Goal: Information Seeking & Learning: Find specific page/section

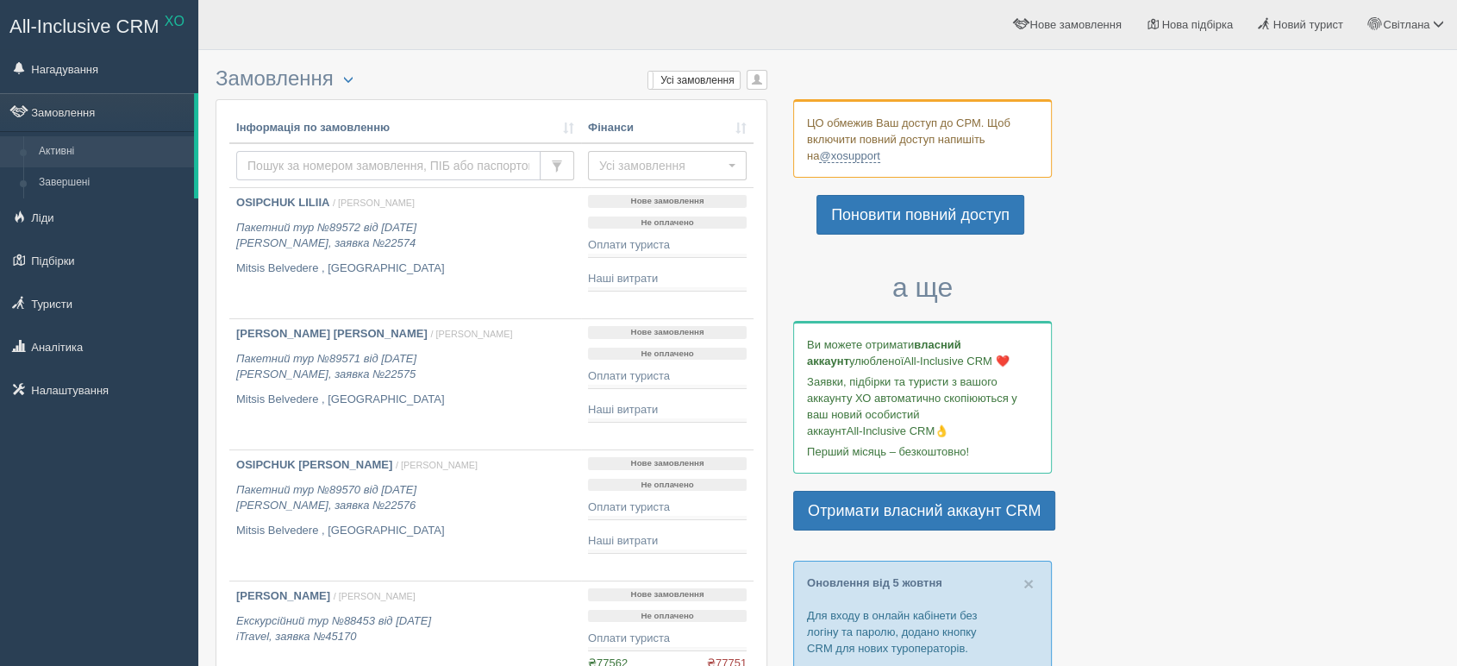
click at [435, 153] on input "text" at bounding box center [388, 165] width 304 height 29
type input "korniich"
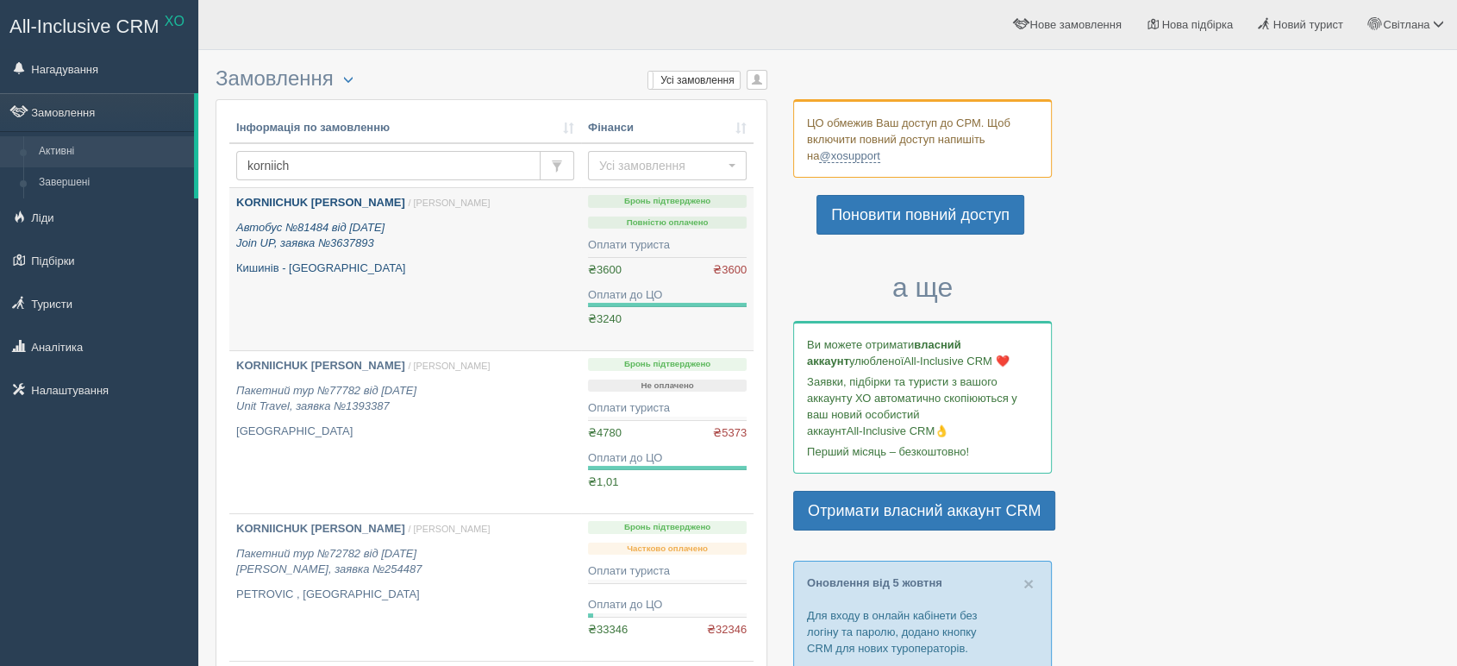
scroll to position [96, 0]
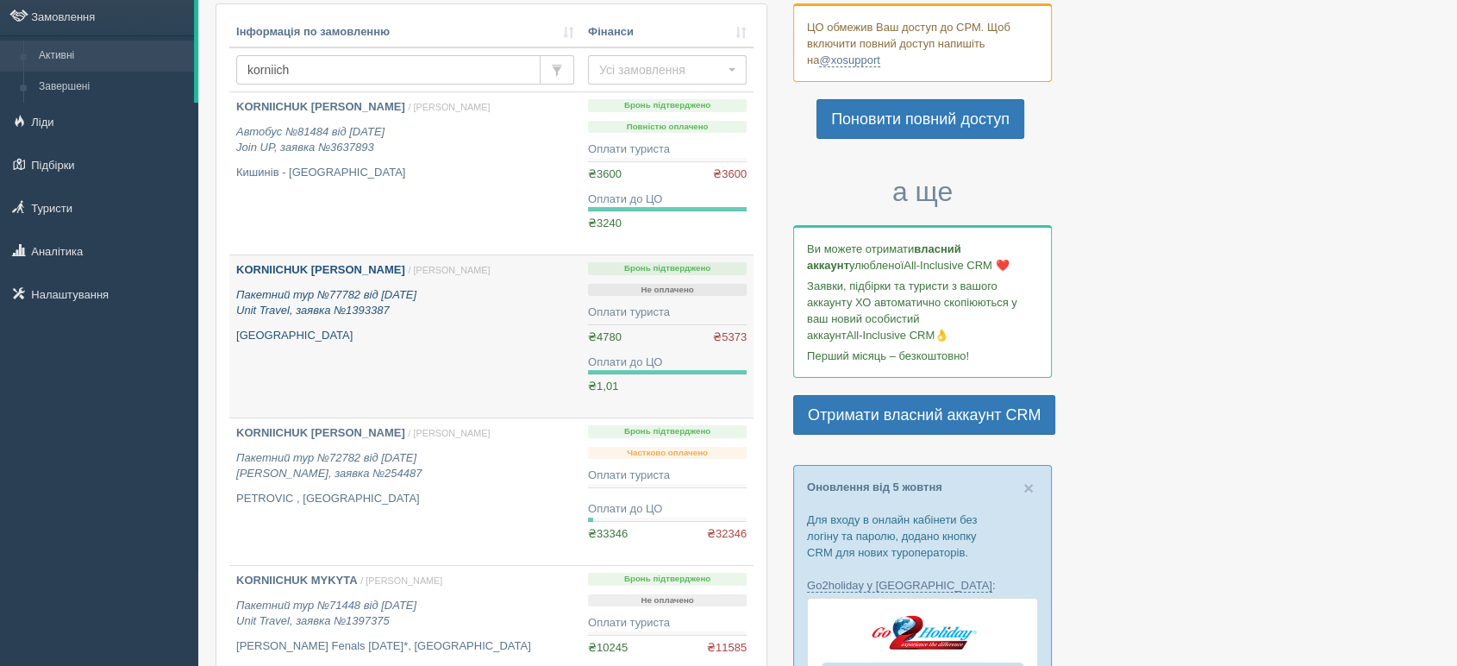
click at [328, 263] on b "KORNIICHUK [PERSON_NAME]" at bounding box center [320, 269] width 169 height 13
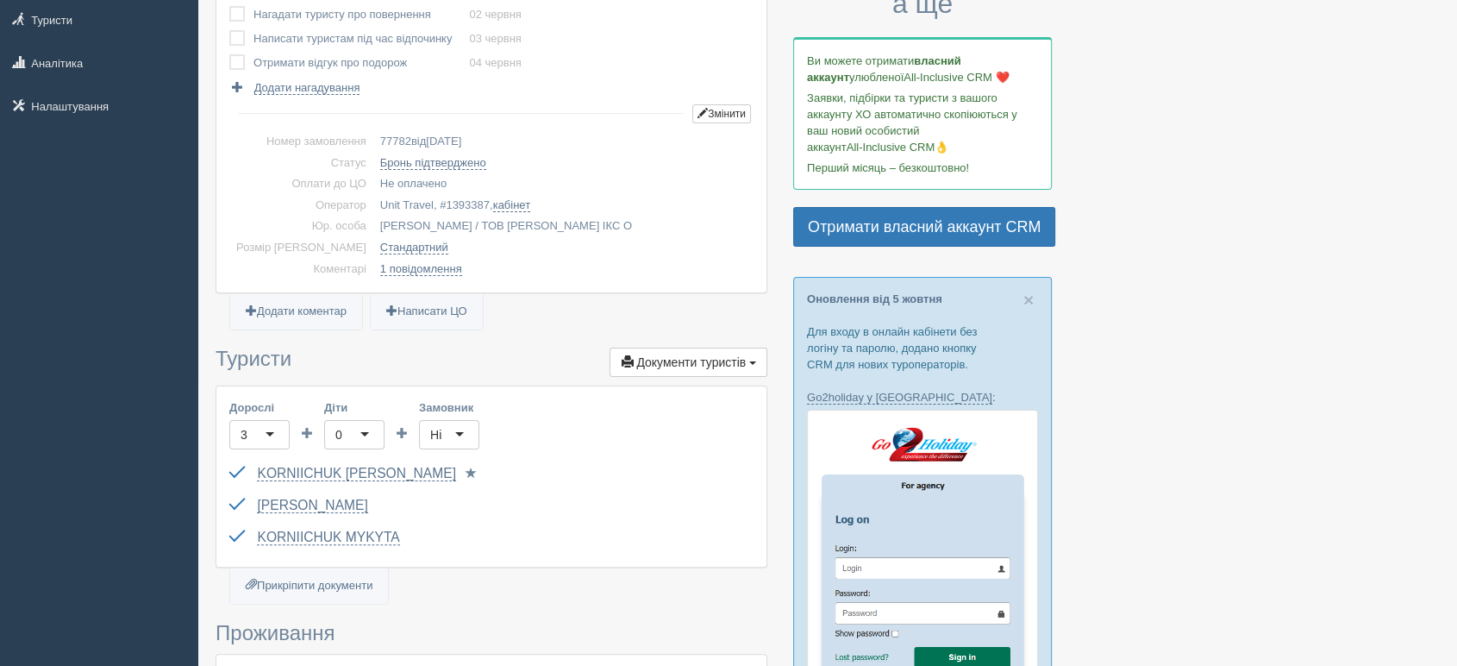
scroll to position [287, 0]
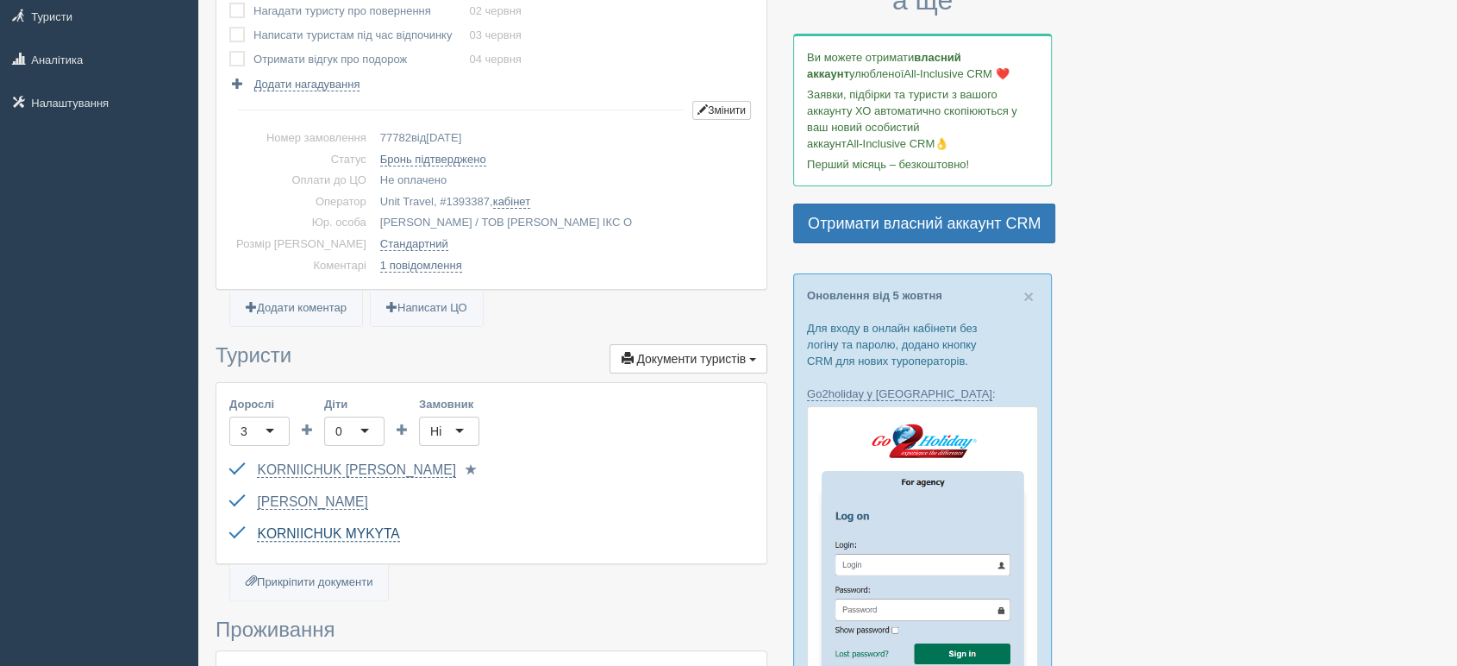
click at [310, 531] on link "KORNIICHUK MYKYTA" at bounding box center [328, 534] width 142 height 16
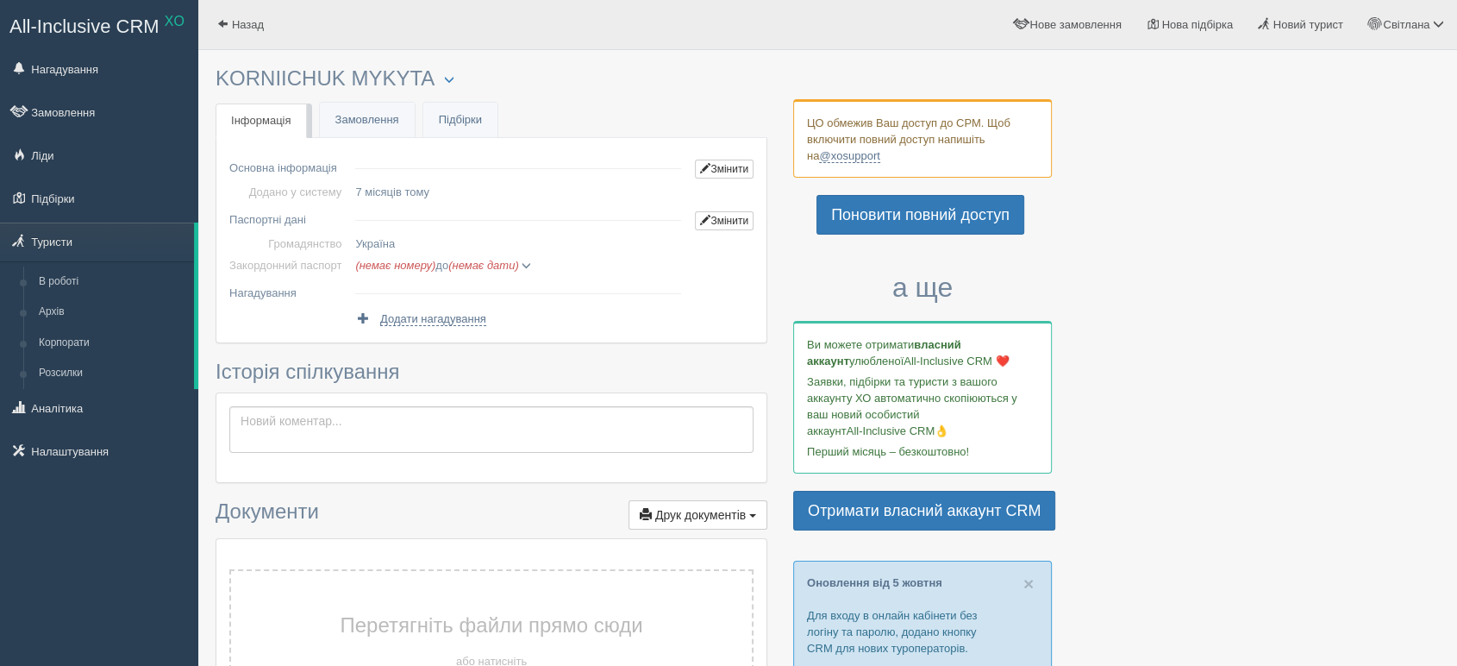
drag, startPoint x: 23, startPoint y: 1, endPoint x: 908, endPoint y: 66, distance: 887.2
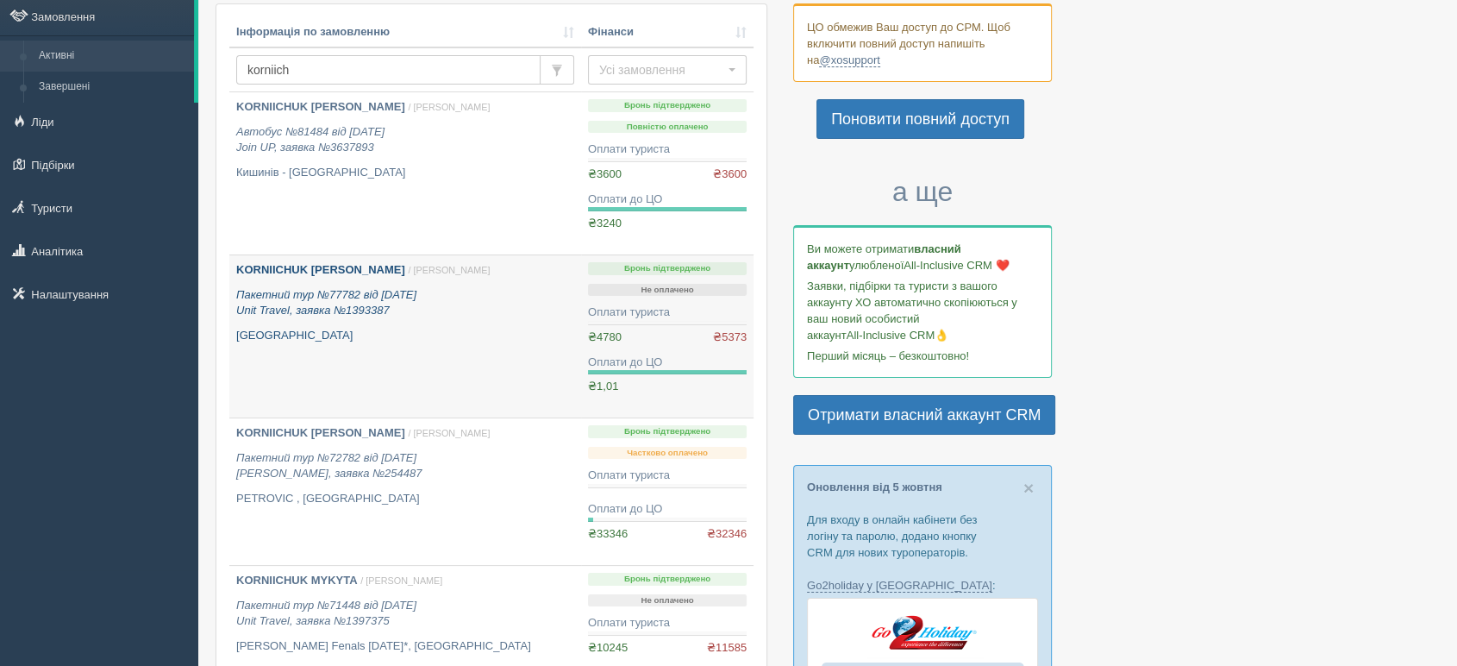
scroll to position [191, 0]
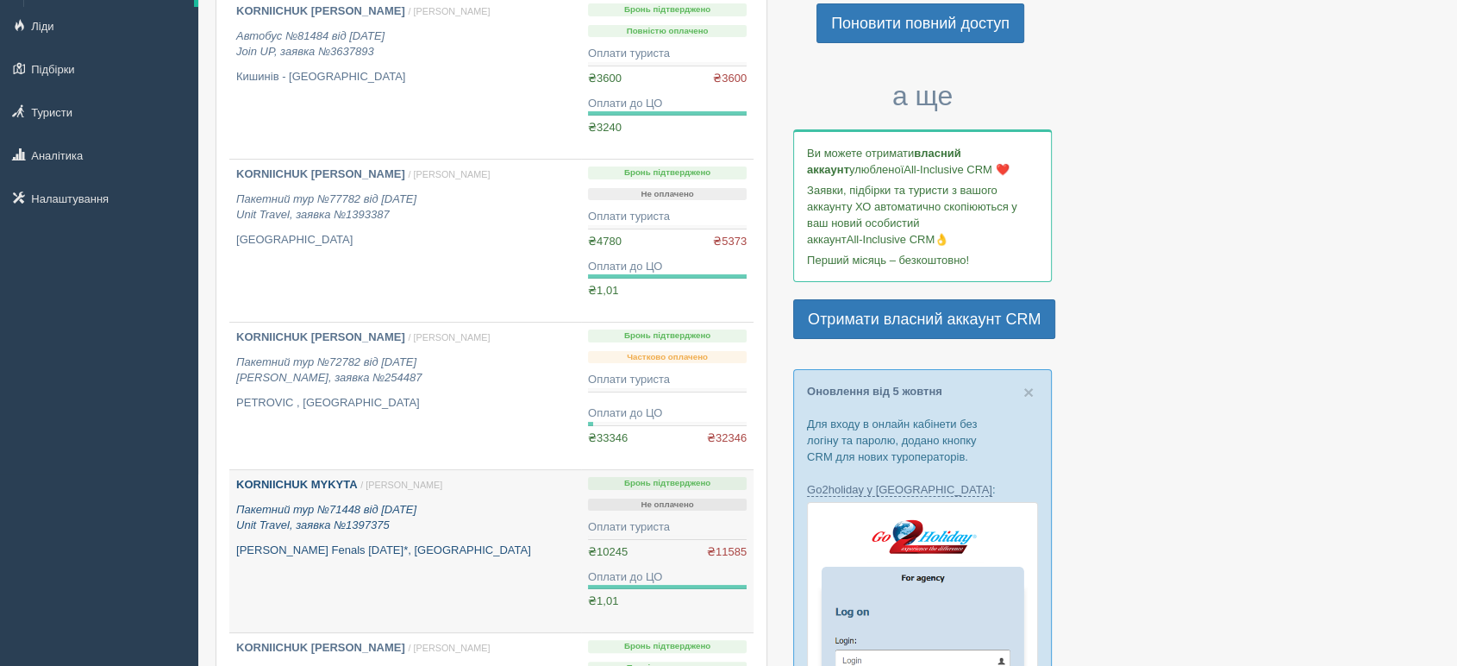
click at [338, 483] on b "KORNIICHUK MYKYTA" at bounding box center [297, 484] width 122 height 13
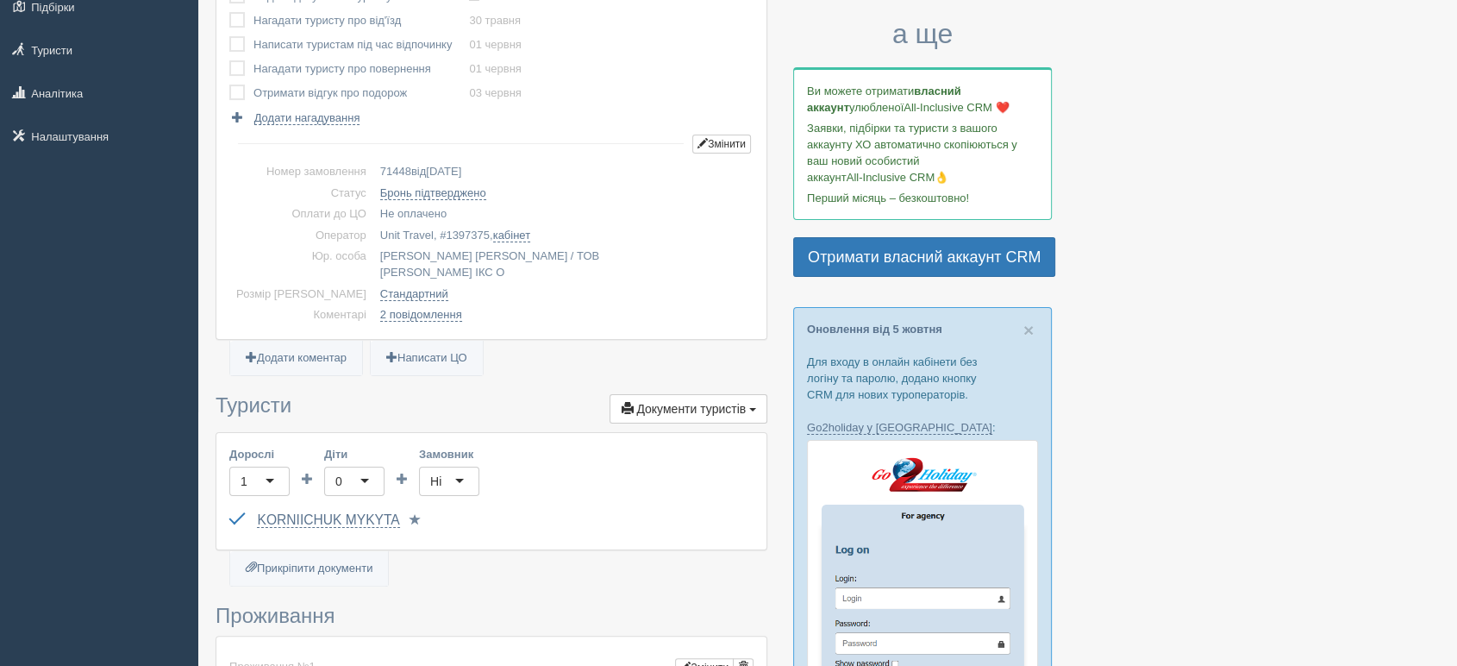
scroll to position [287, 0]
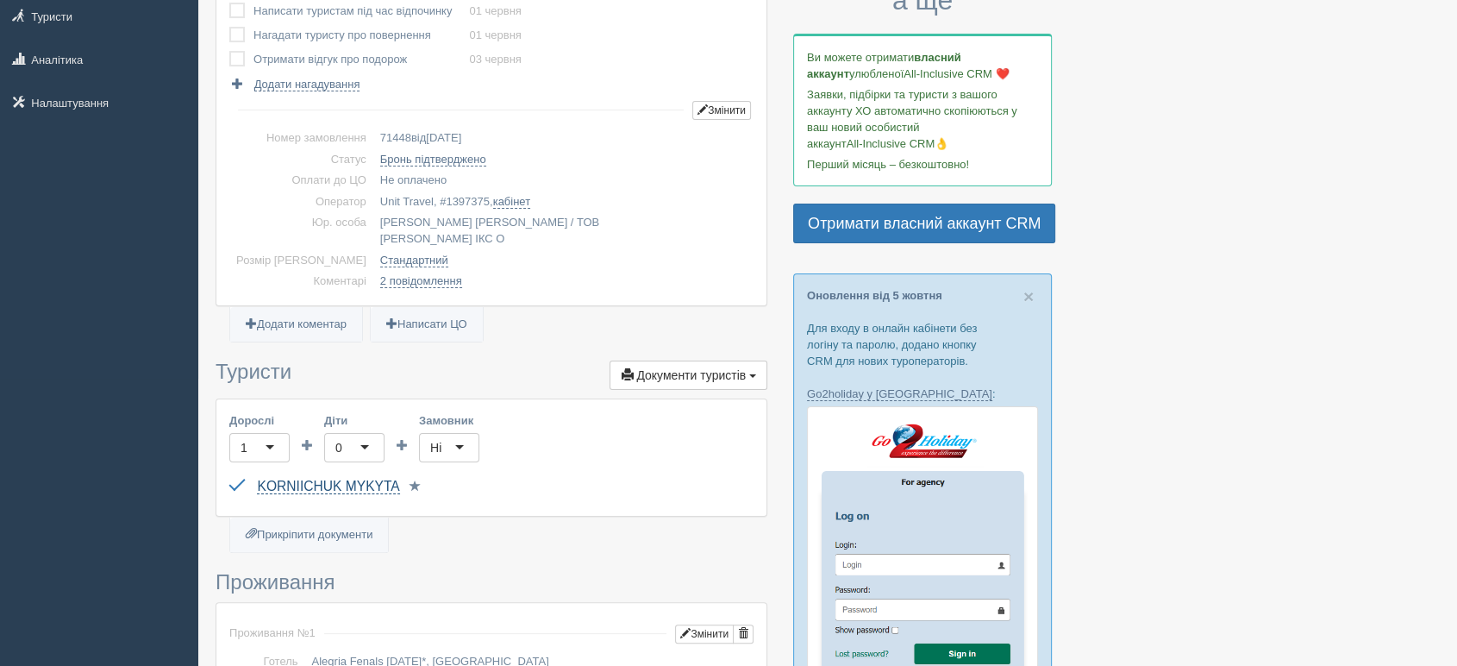
click at [364, 479] on link "KORNIICHUK MYKYTA" at bounding box center [328, 487] width 142 height 16
